Goal: Check status

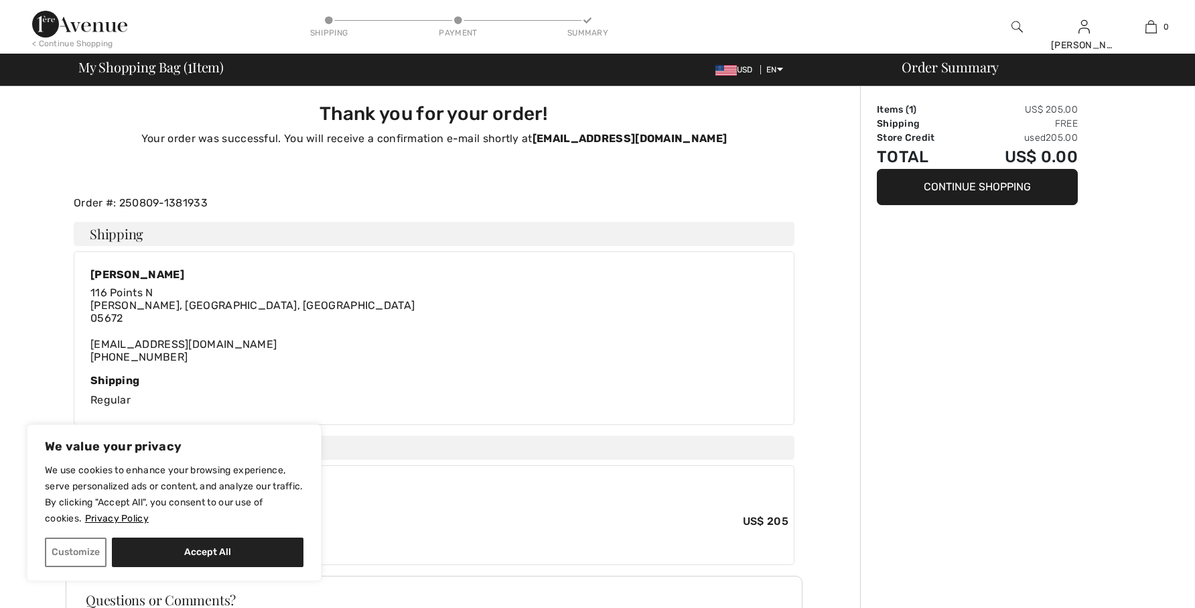
click at [1087, 40] on div "[PERSON_NAME]" at bounding box center [1084, 45] width 66 height 14
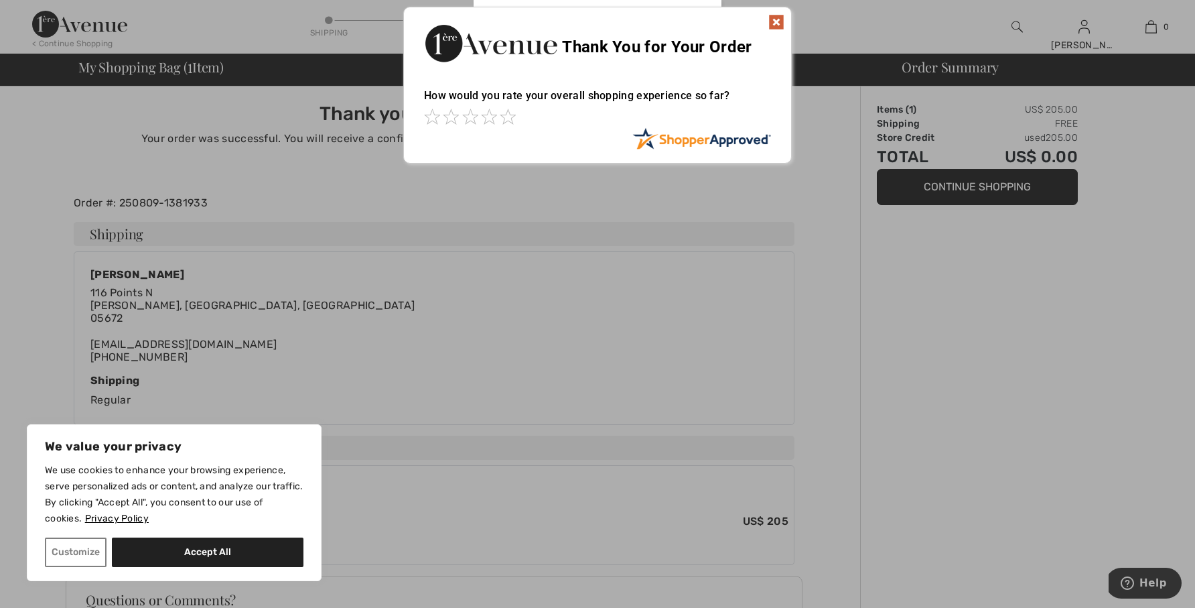
click at [1079, 44] on div "Sorry! Something went wrong. Close Thank You for Your Order How would you rate …" at bounding box center [597, 85] width 1195 height 170
click at [778, 18] on img at bounding box center [776, 22] width 16 height 16
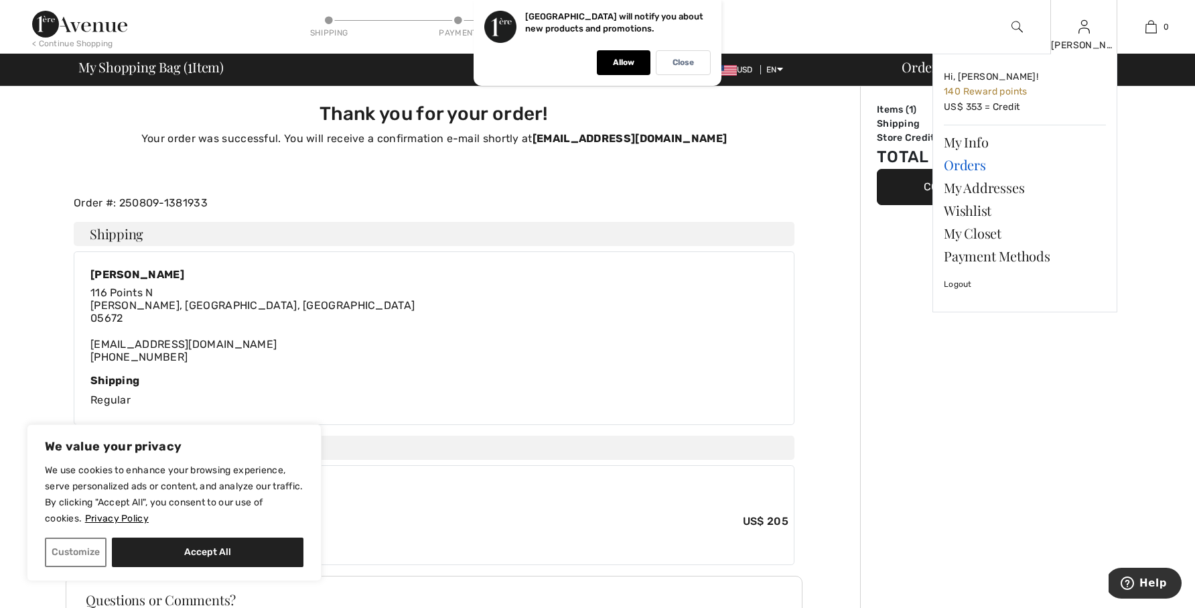
click at [962, 165] on link "Orders" at bounding box center [1025, 164] width 162 height 23
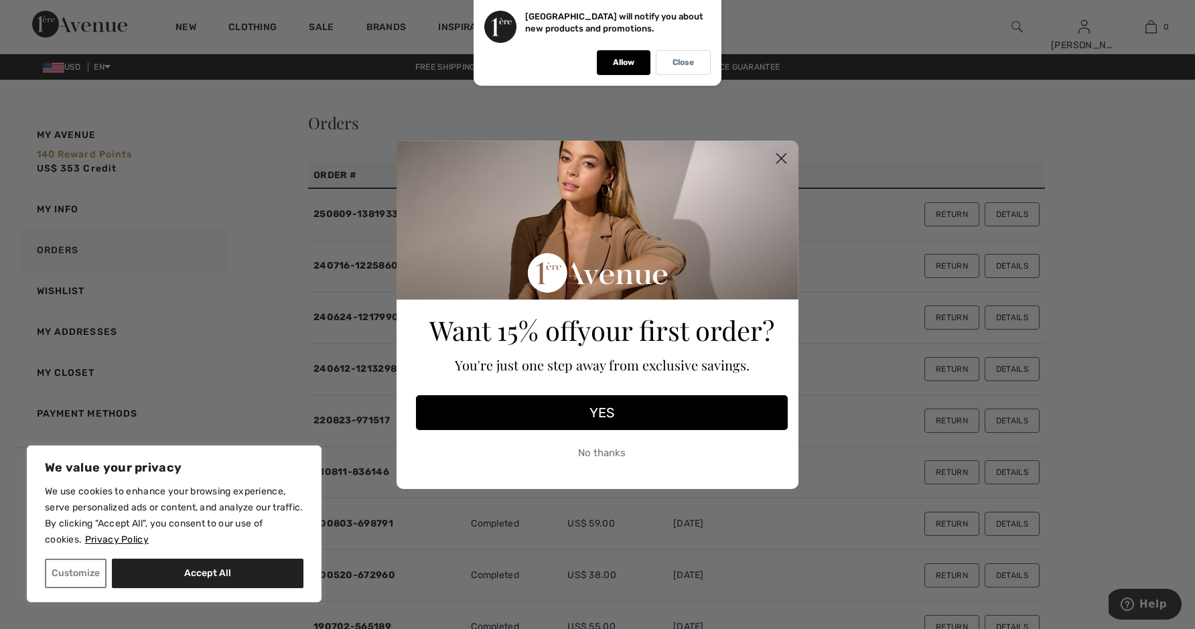
click at [779, 159] on circle "Close dialog" at bounding box center [781, 158] width 22 height 22
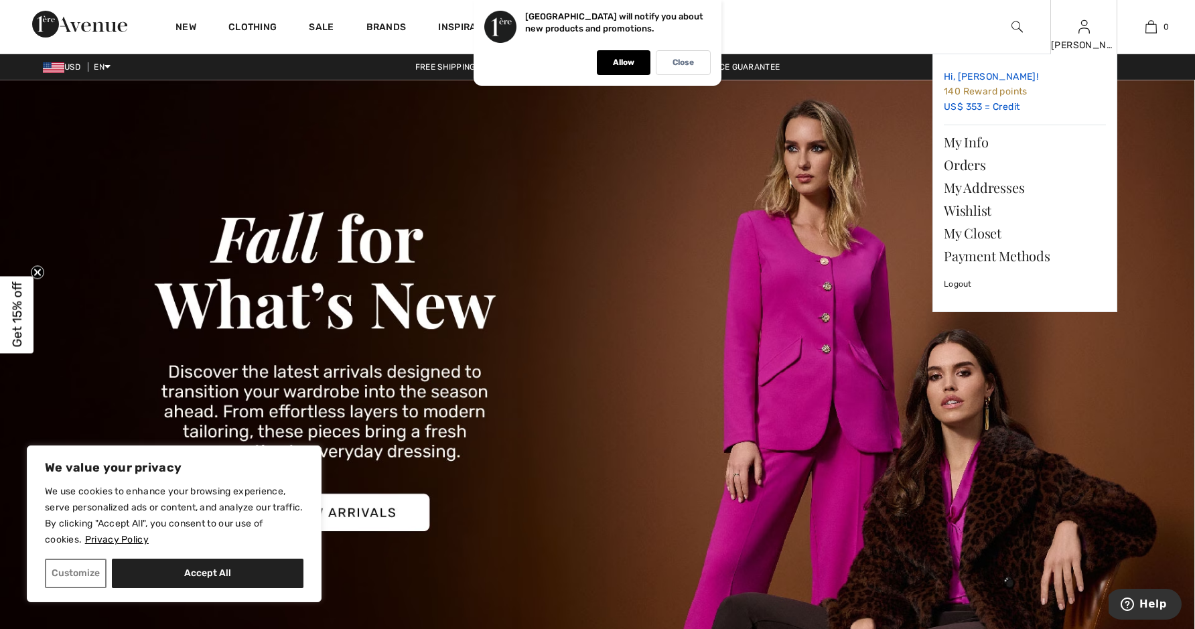
click at [1002, 95] on span "140 Reward points" at bounding box center [986, 91] width 84 height 11
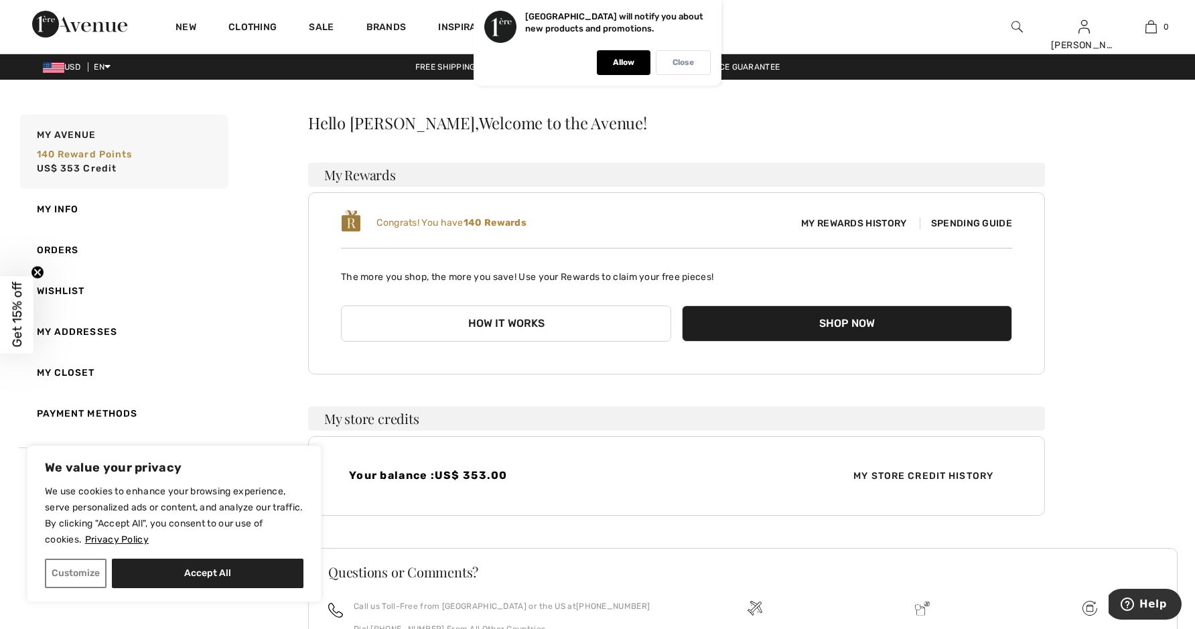
click at [687, 67] on p "Close" at bounding box center [683, 63] width 21 height 10
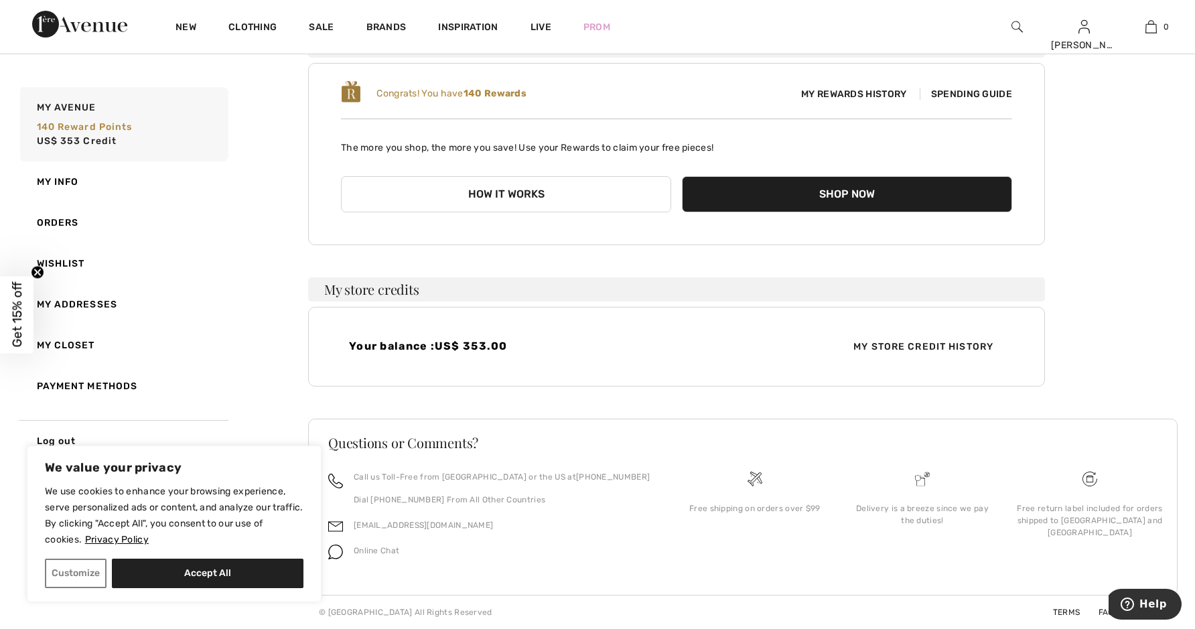
scroll to position [129, 0]
click at [880, 346] on span "My Store Credit History" at bounding box center [923, 347] width 161 height 14
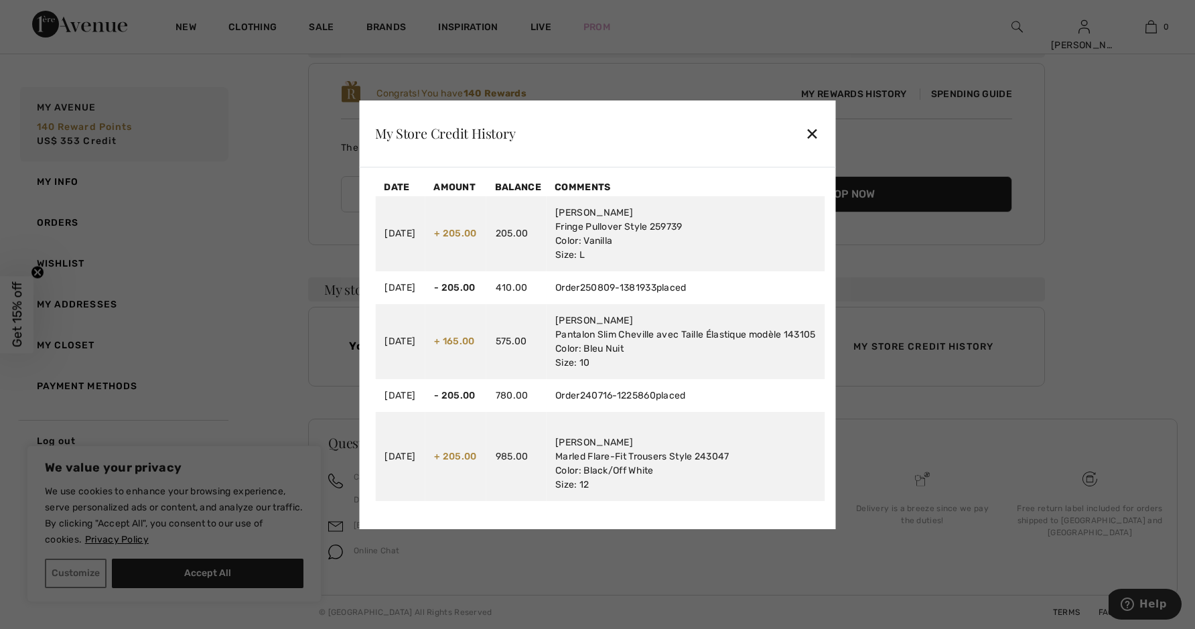
click at [819, 134] on div "✕" at bounding box center [812, 133] width 14 height 28
